Goal: Task Accomplishment & Management: Manage account settings

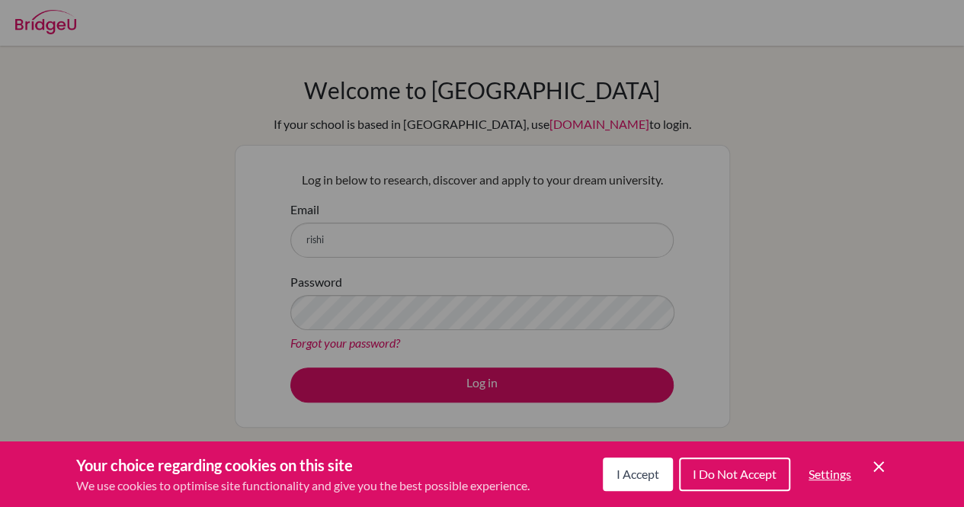
click at [480, 251] on div "Cookie Preferences" at bounding box center [482, 253] width 964 height 507
click at [878, 467] on icon "Save and close" at bounding box center [878, 466] width 11 height 11
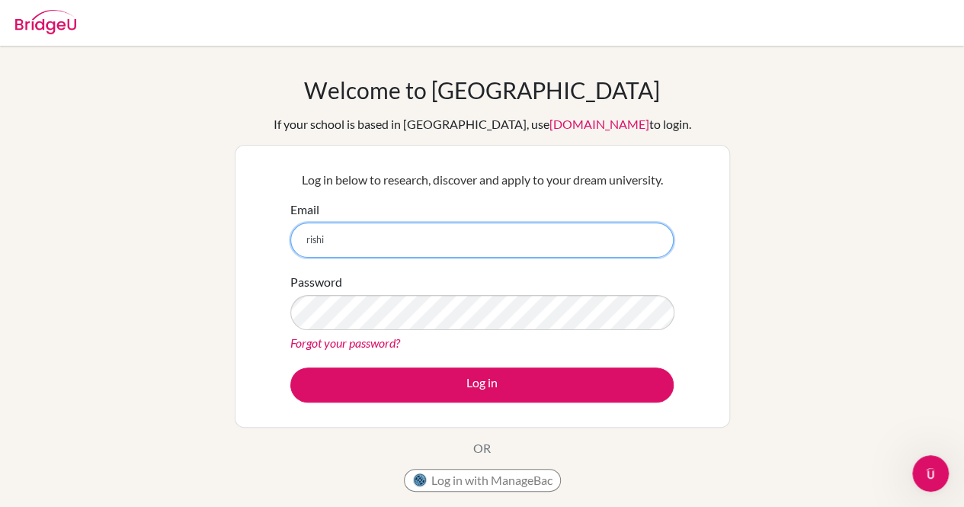
click at [449, 245] on input "rishi" at bounding box center [481, 239] width 383 height 35
type input "rishika"
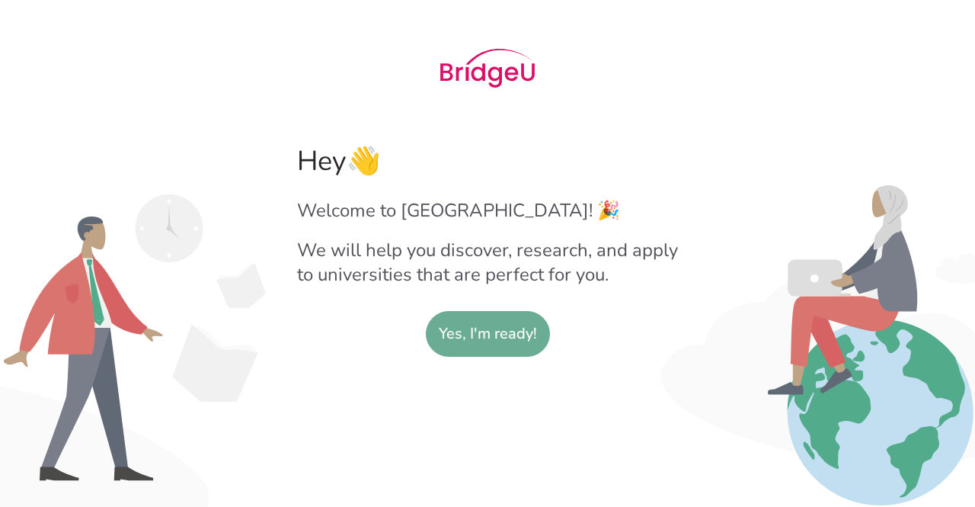
click at [504, 353] on slot "Yes, I'm ready!" at bounding box center [488, 334] width 98 height 44
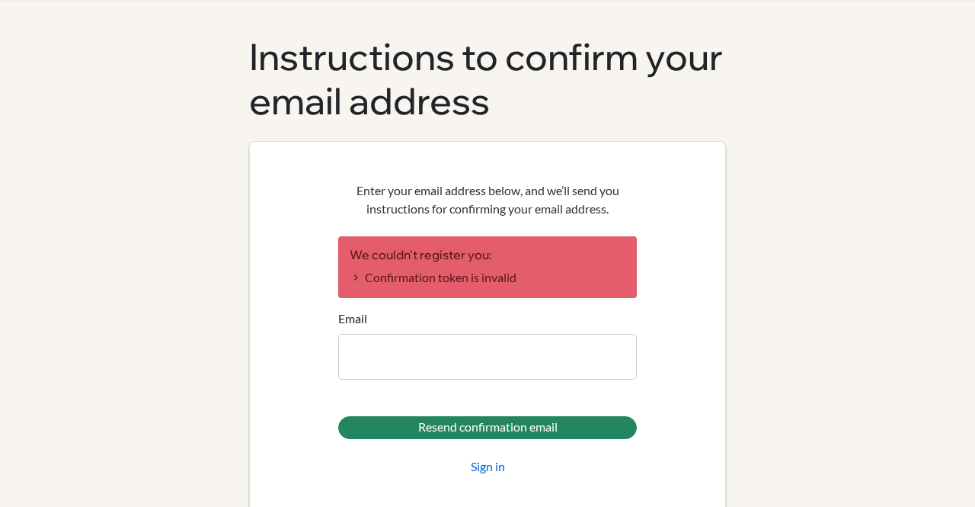
scroll to position [87, 0]
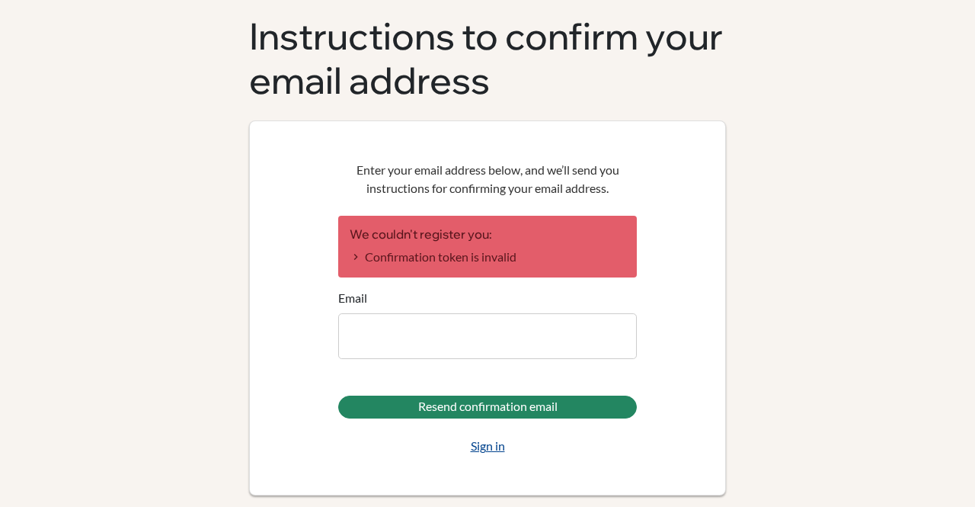
click at [475, 447] on link "Sign in" at bounding box center [488, 446] width 34 height 18
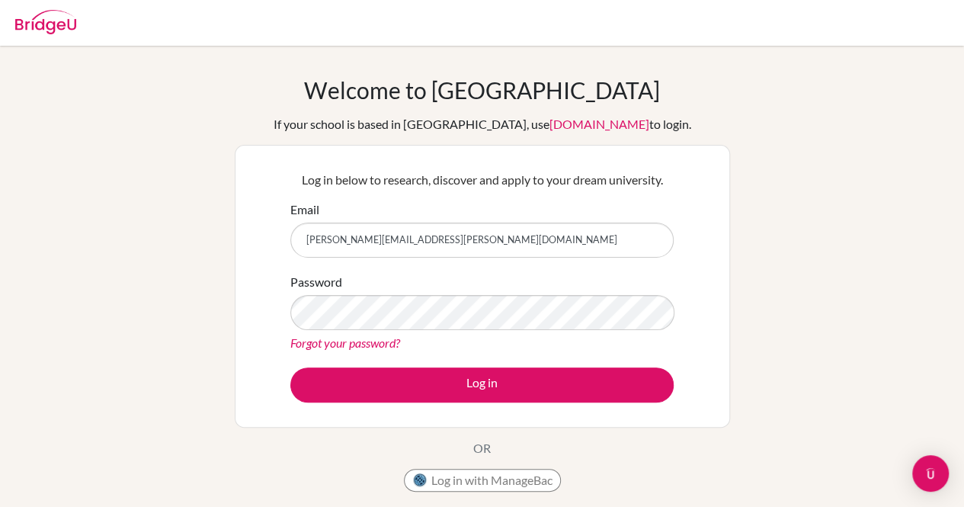
type input "rishika.sanghrajka@inventureacademy.com"
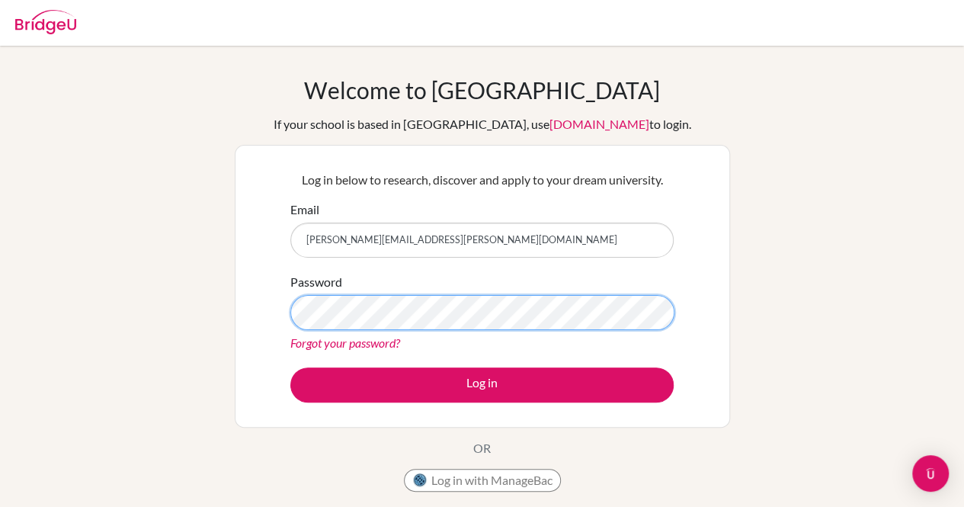
click at [290, 367] on button "Log in" at bounding box center [481, 384] width 383 height 35
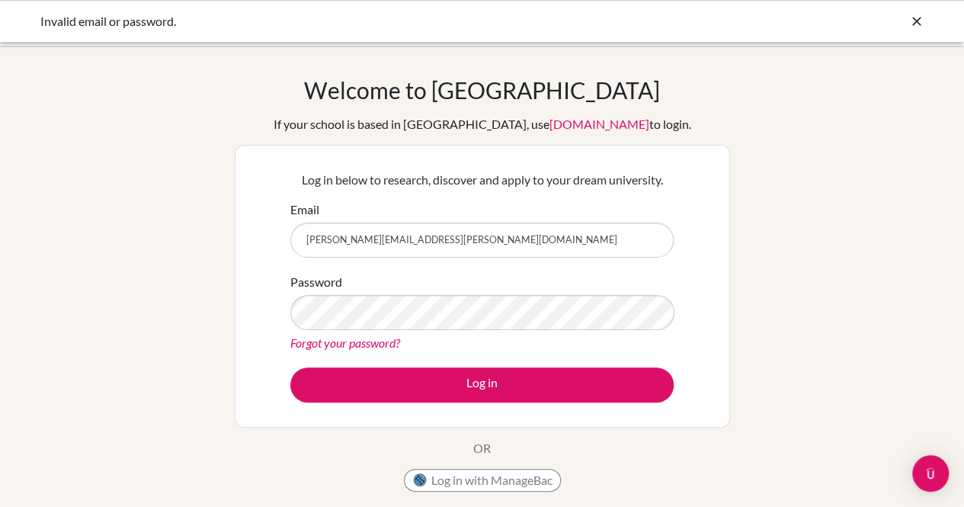
click at [290, 367] on button "Log in" at bounding box center [481, 384] width 383 height 35
click at [917, 20] on icon at bounding box center [916, 21] width 15 height 15
